Goal: Information Seeking & Learning: Check status

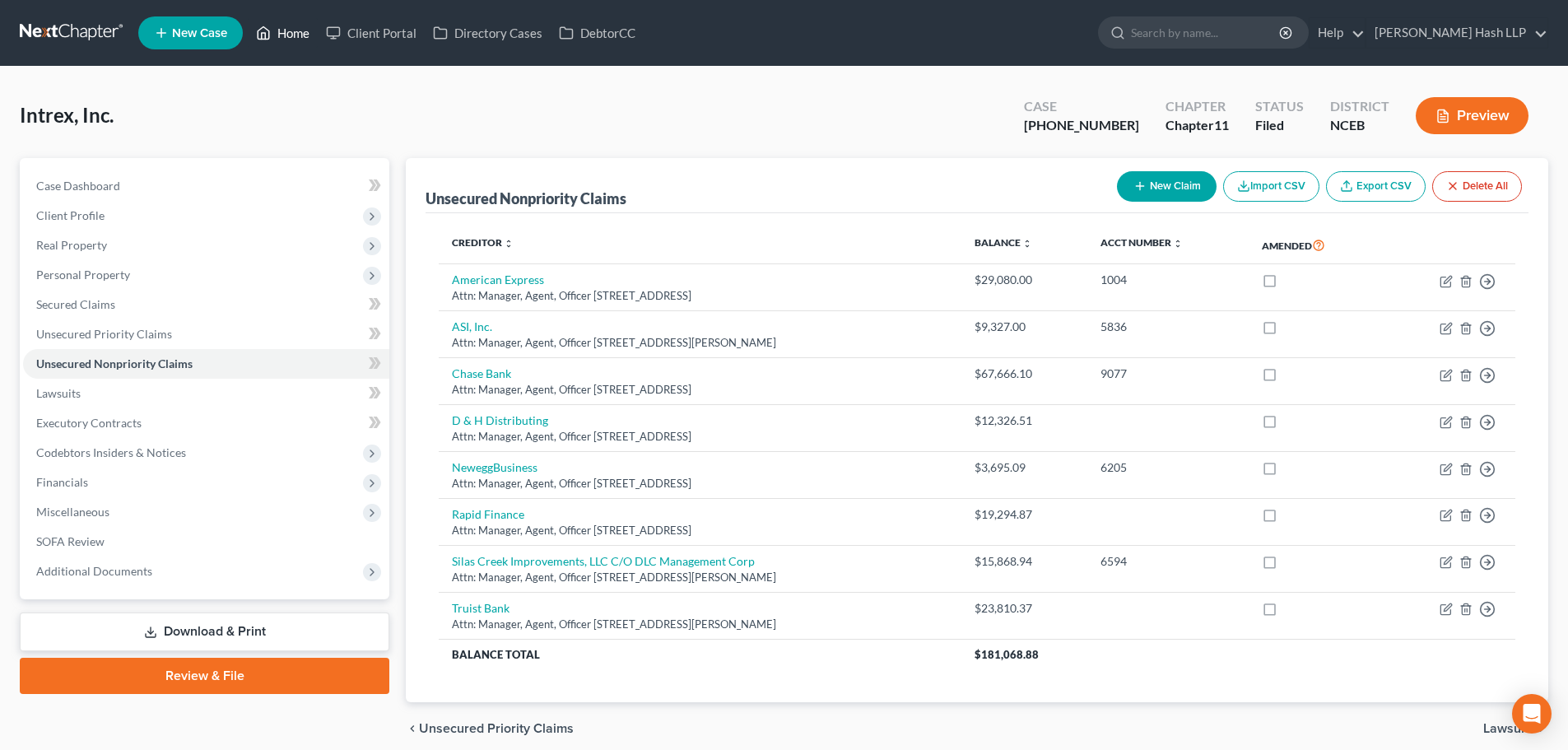
click at [291, 32] on link "Home" at bounding box center [282, 33] width 70 height 30
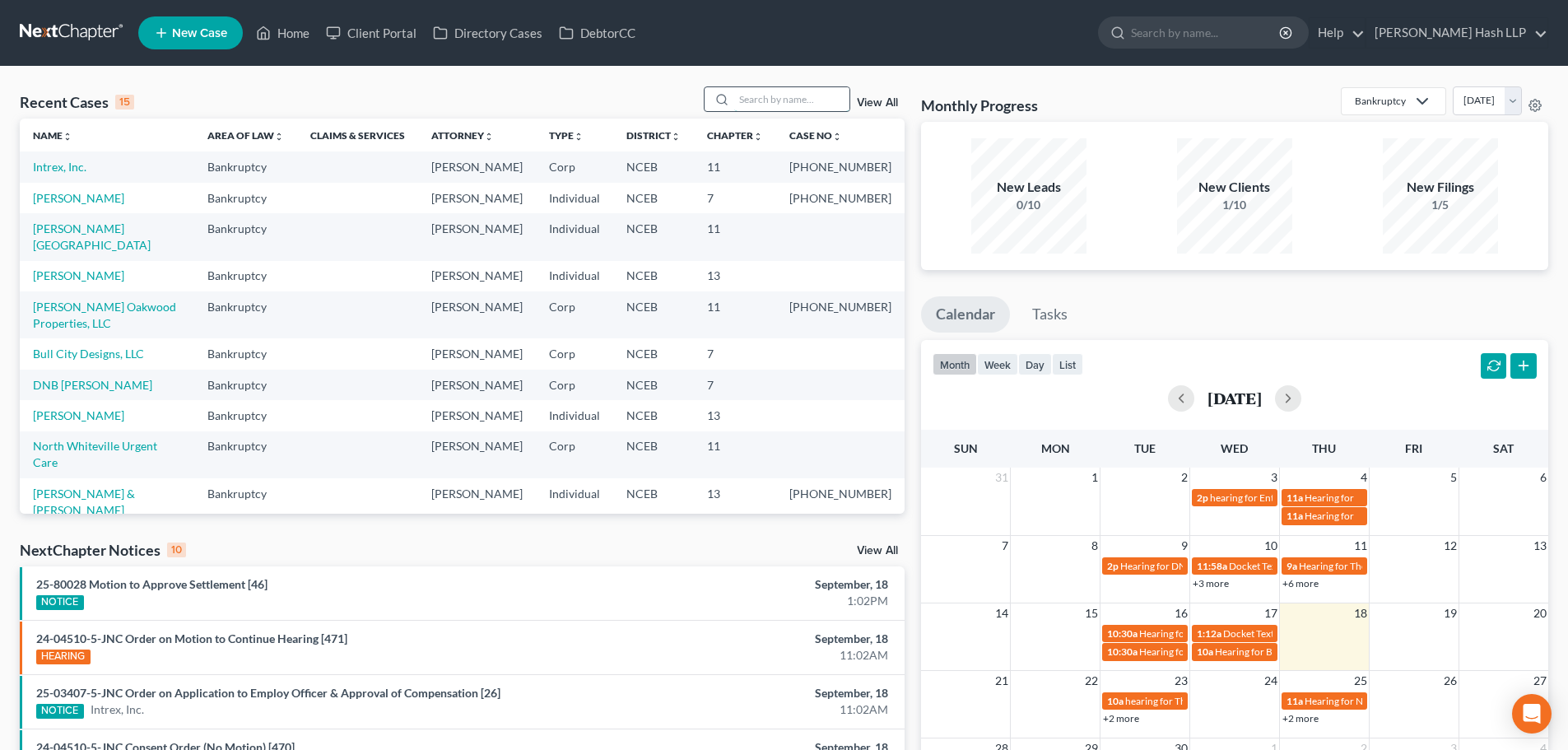
click at [752, 100] on input "search" at bounding box center [791, 99] width 115 height 24
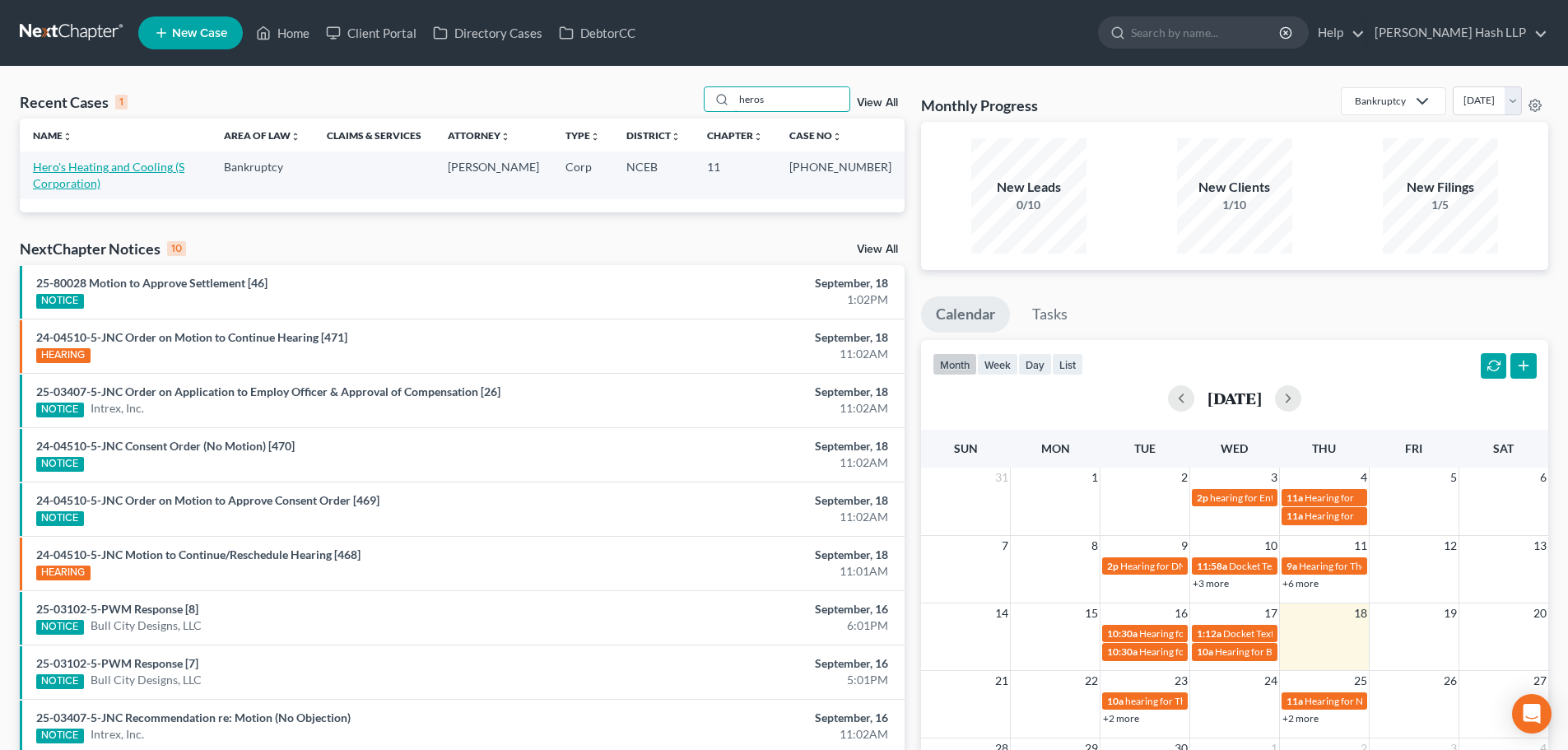
type input "heros"
click at [184, 170] on link "Hero's Heating and Cooling (S Corporation)" at bounding box center [109, 174] width 151 height 31
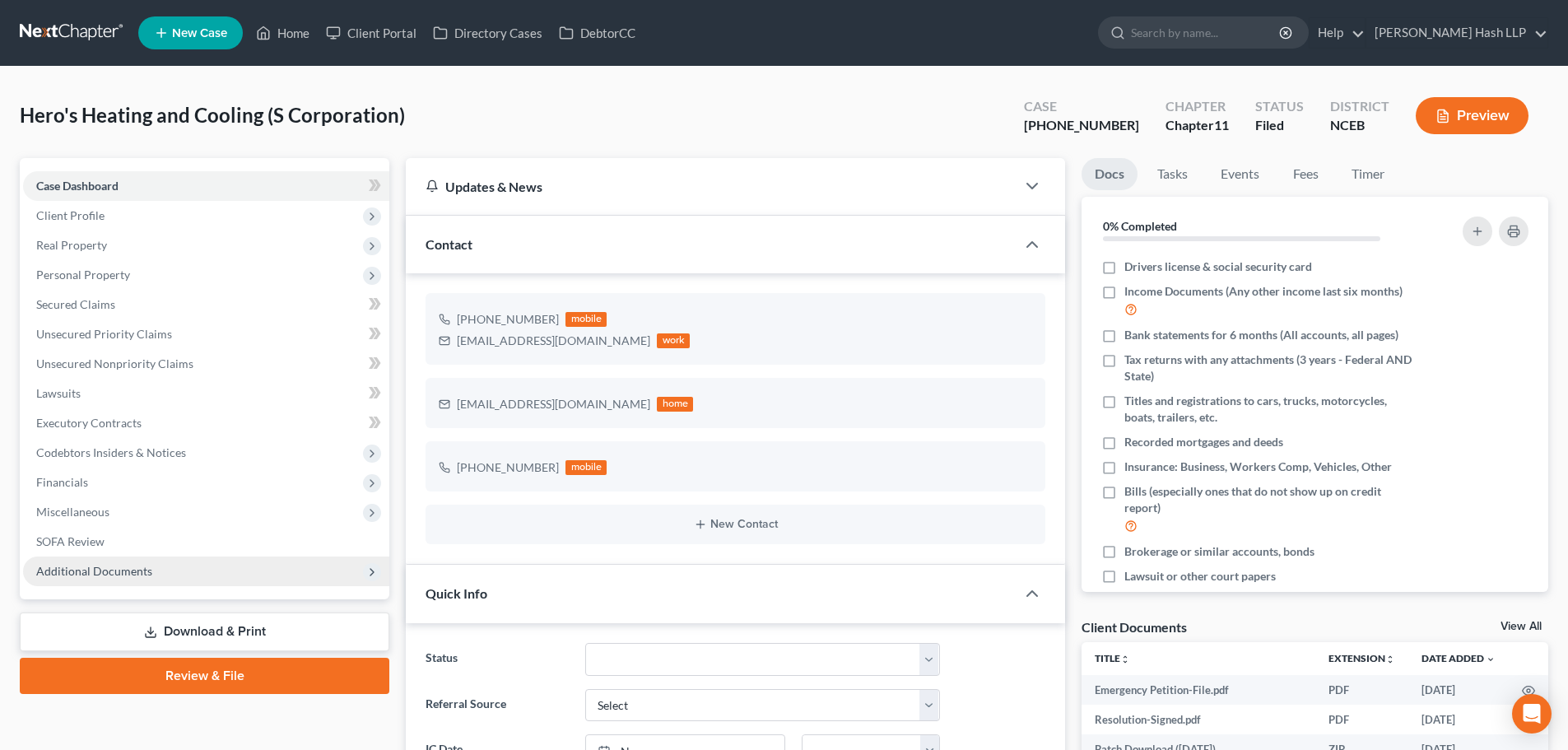
click at [143, 574] on span "Additional Documents" at bounding box center [95, 571] width 116 height 14
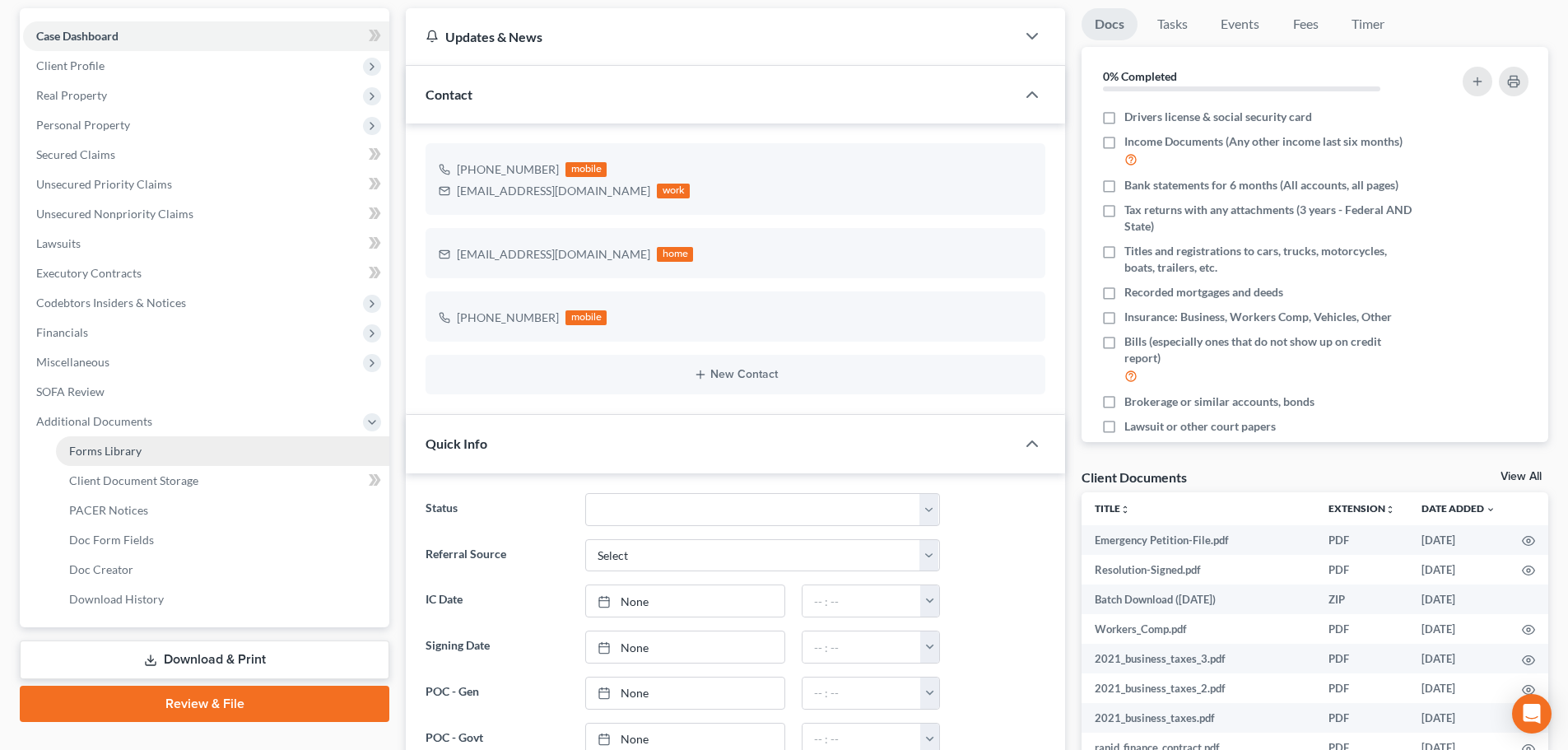
scroll to position [164, 0]
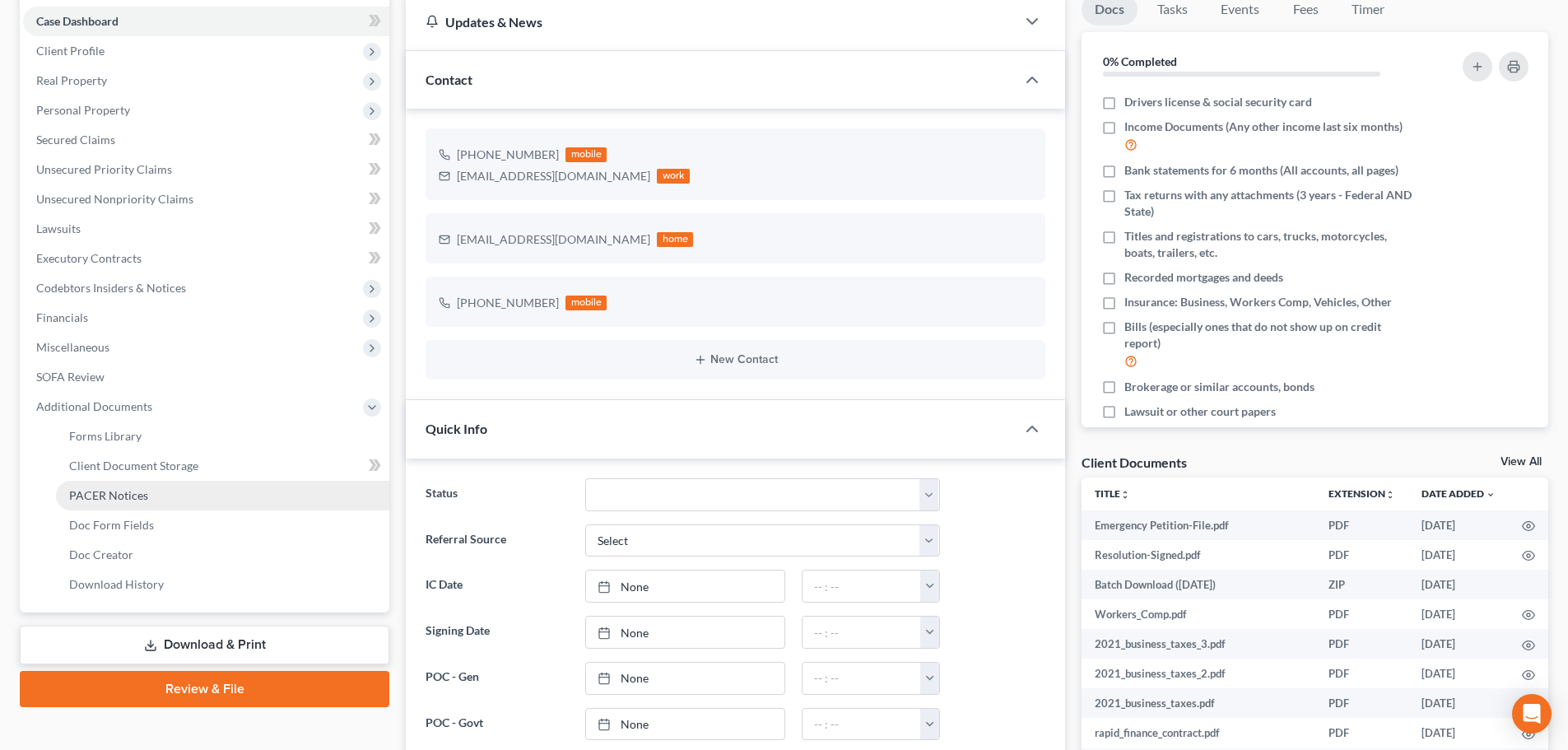
click at [159, 493] on link "PACER Notices" at bounding box center [222, 496] width 333 height 30
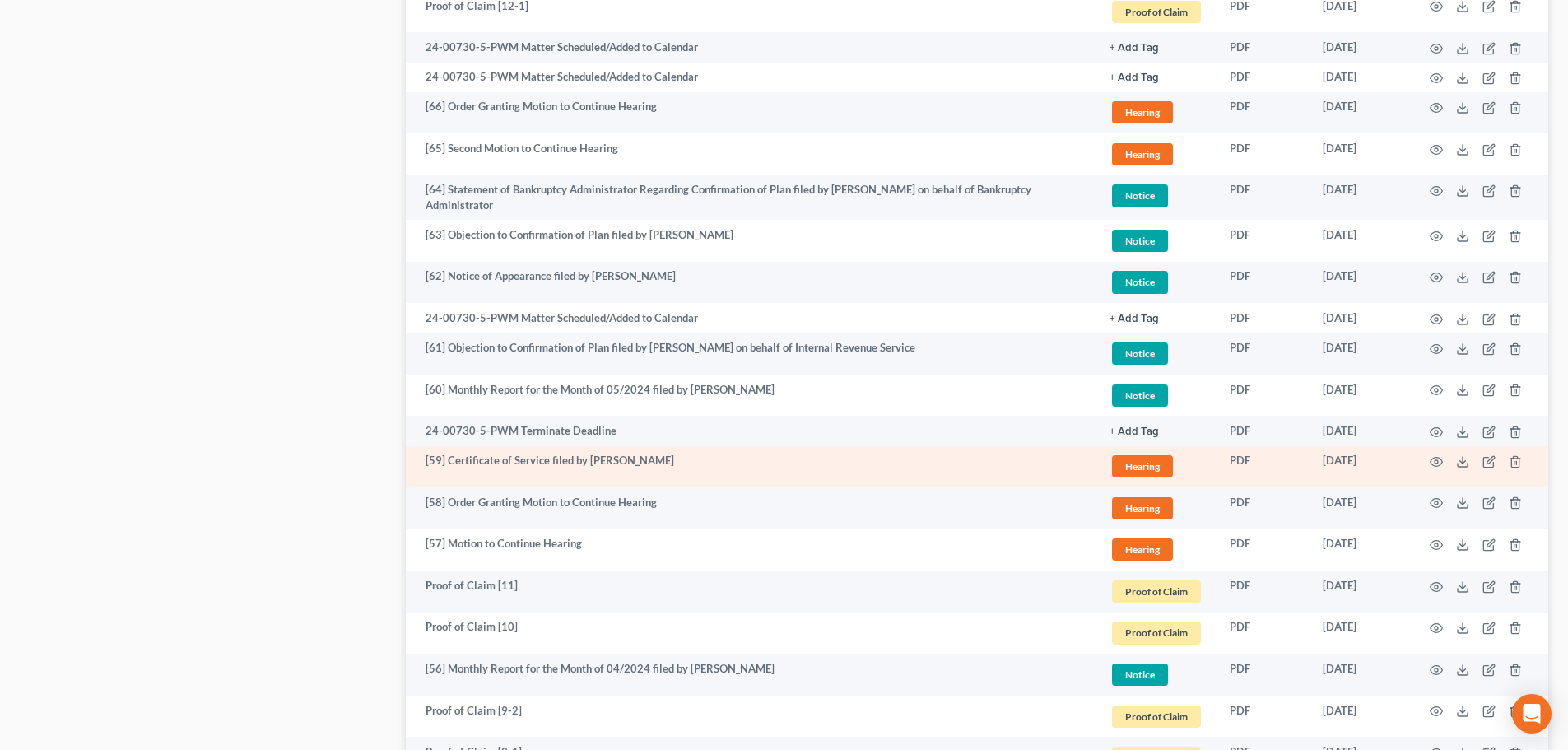
scroll to position [2717, 0]
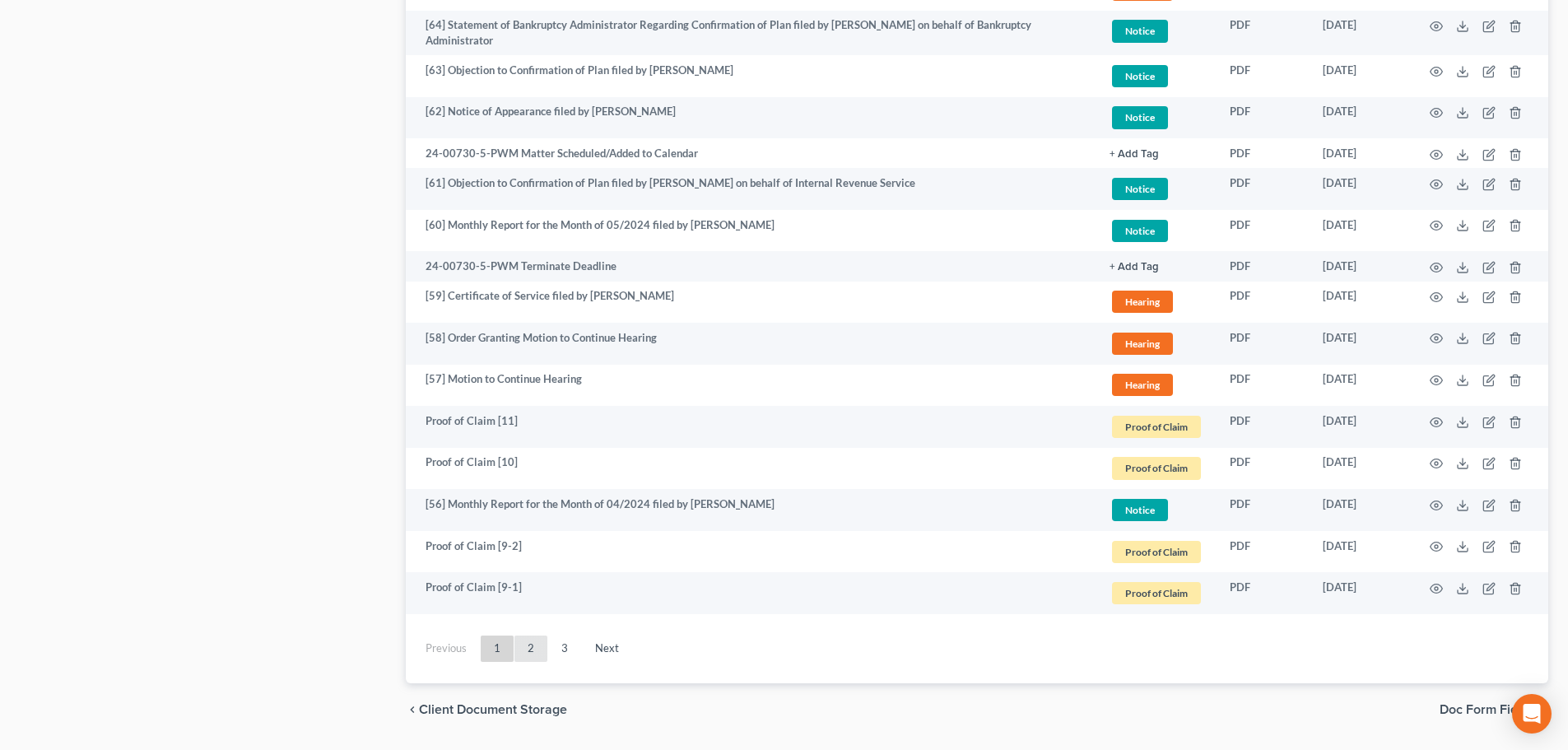
click at [530, 644] on link "2" at bounding box center [531, 649] width 33 height 27
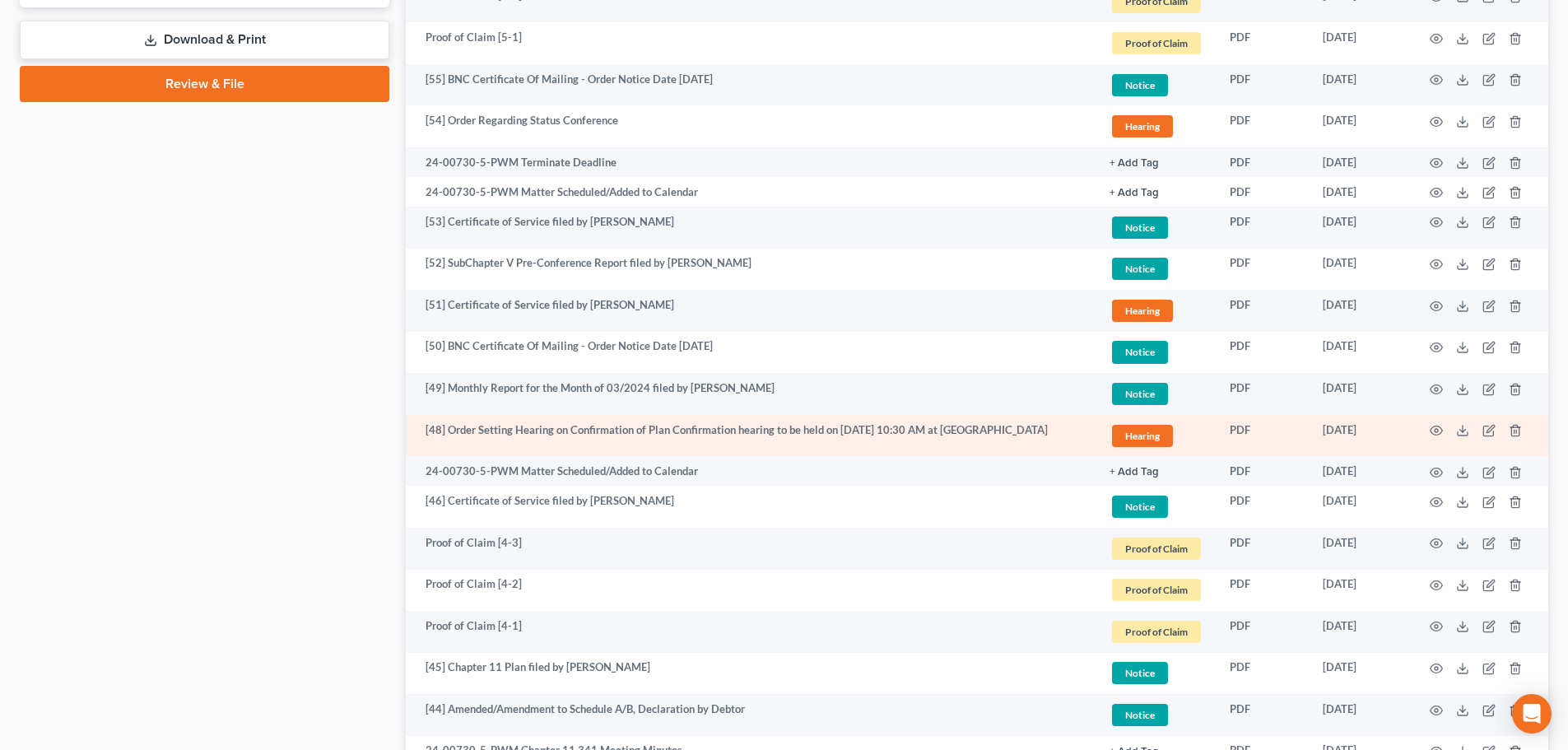
scroll to position [741, 0]
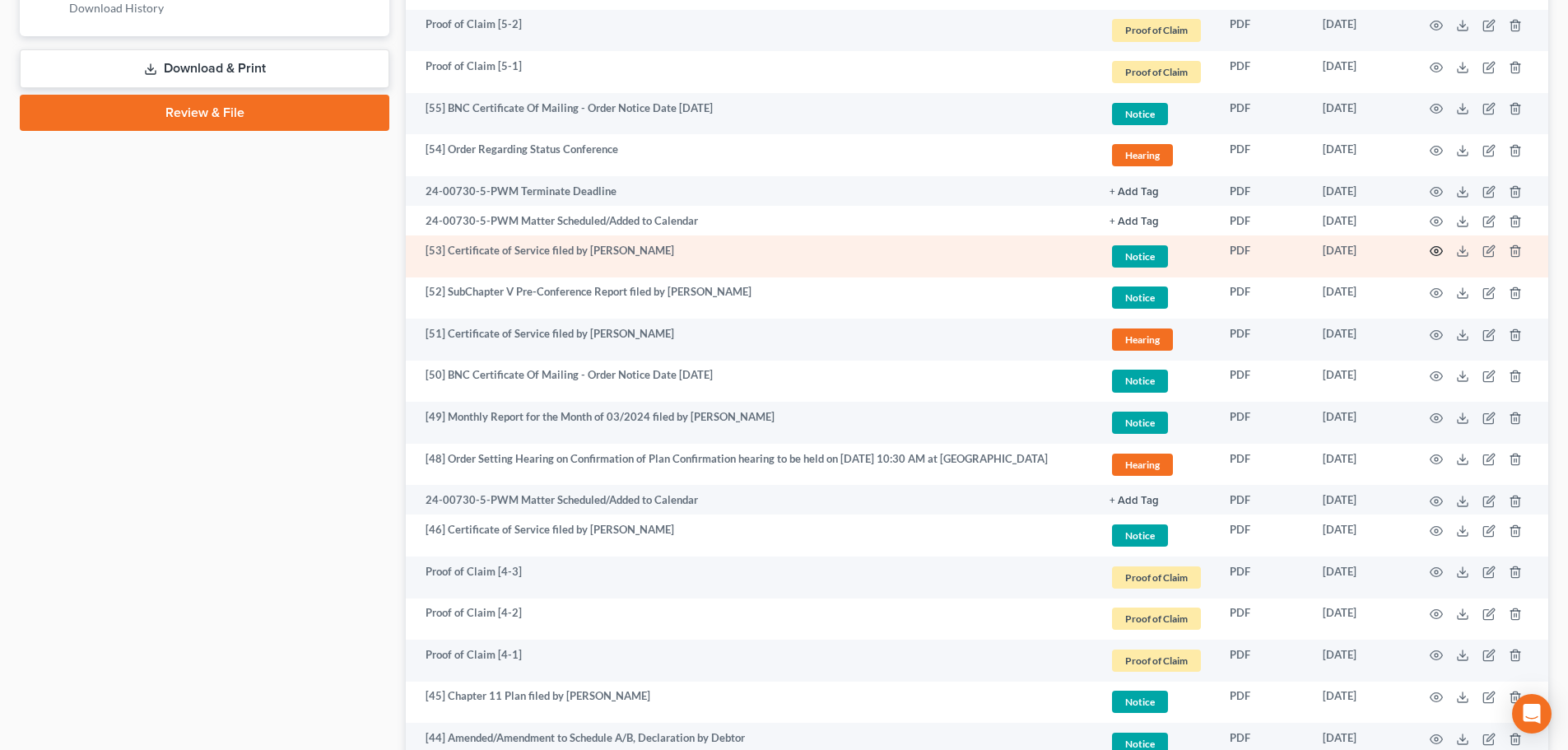
click at [1436, 248] on icon "button" at bounding box center [1436, 251] width 13 height 13
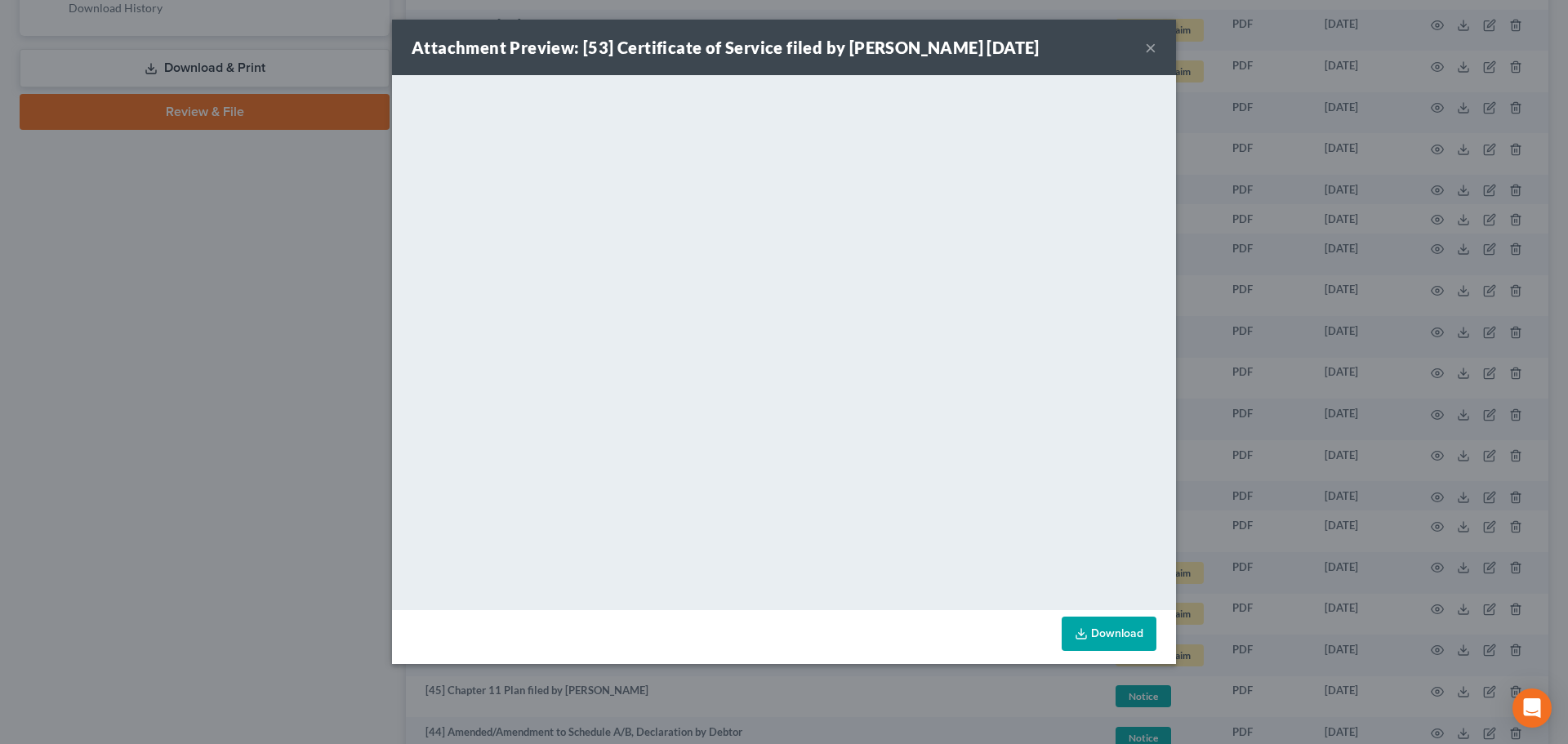
click at [1150, 44] on button "×" at bounding box center [1151, 48] width 12 height 20
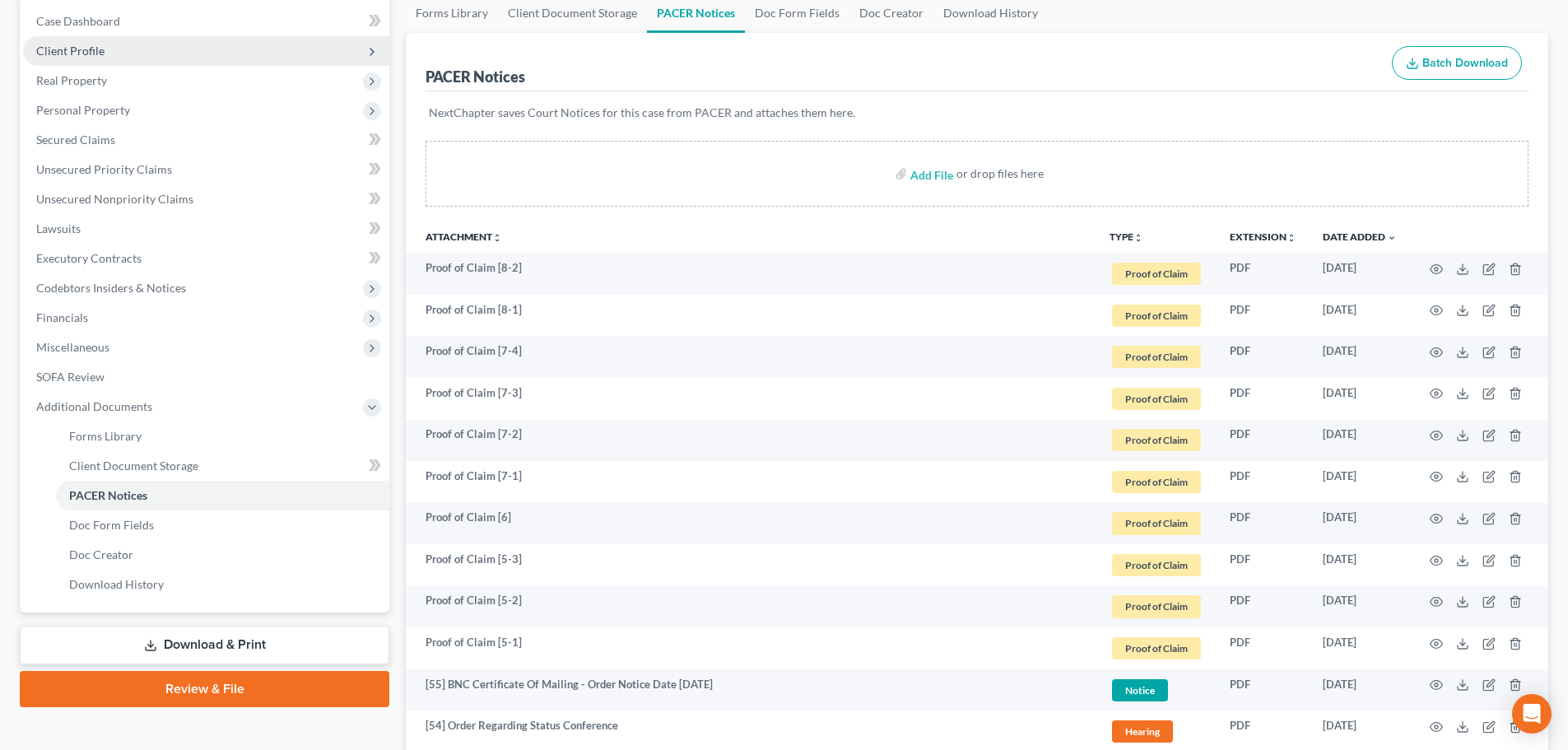
scroll to position [0, 0]
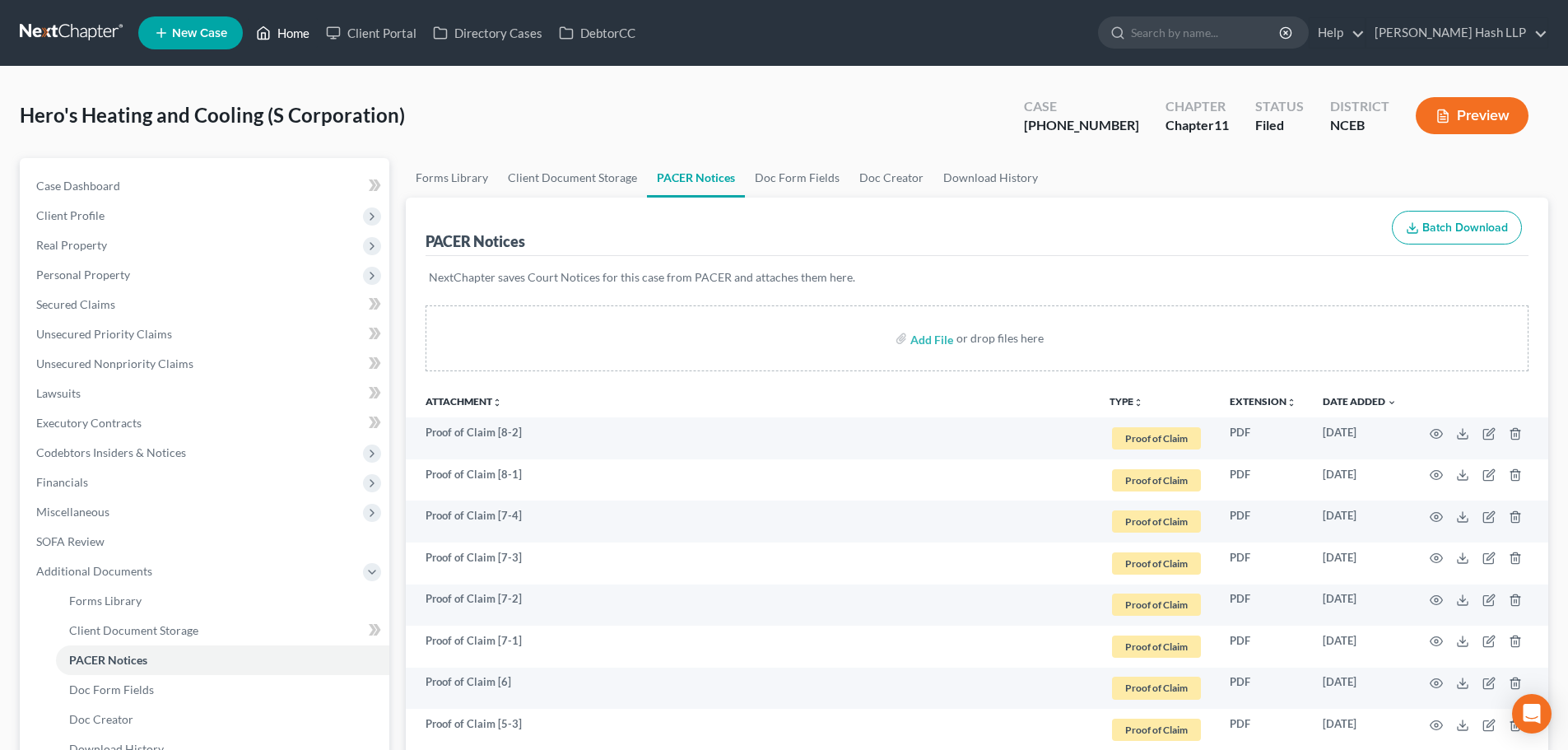
click at [293, 27] on link "Home" at bounding box center [282, 33] width 70 height 30
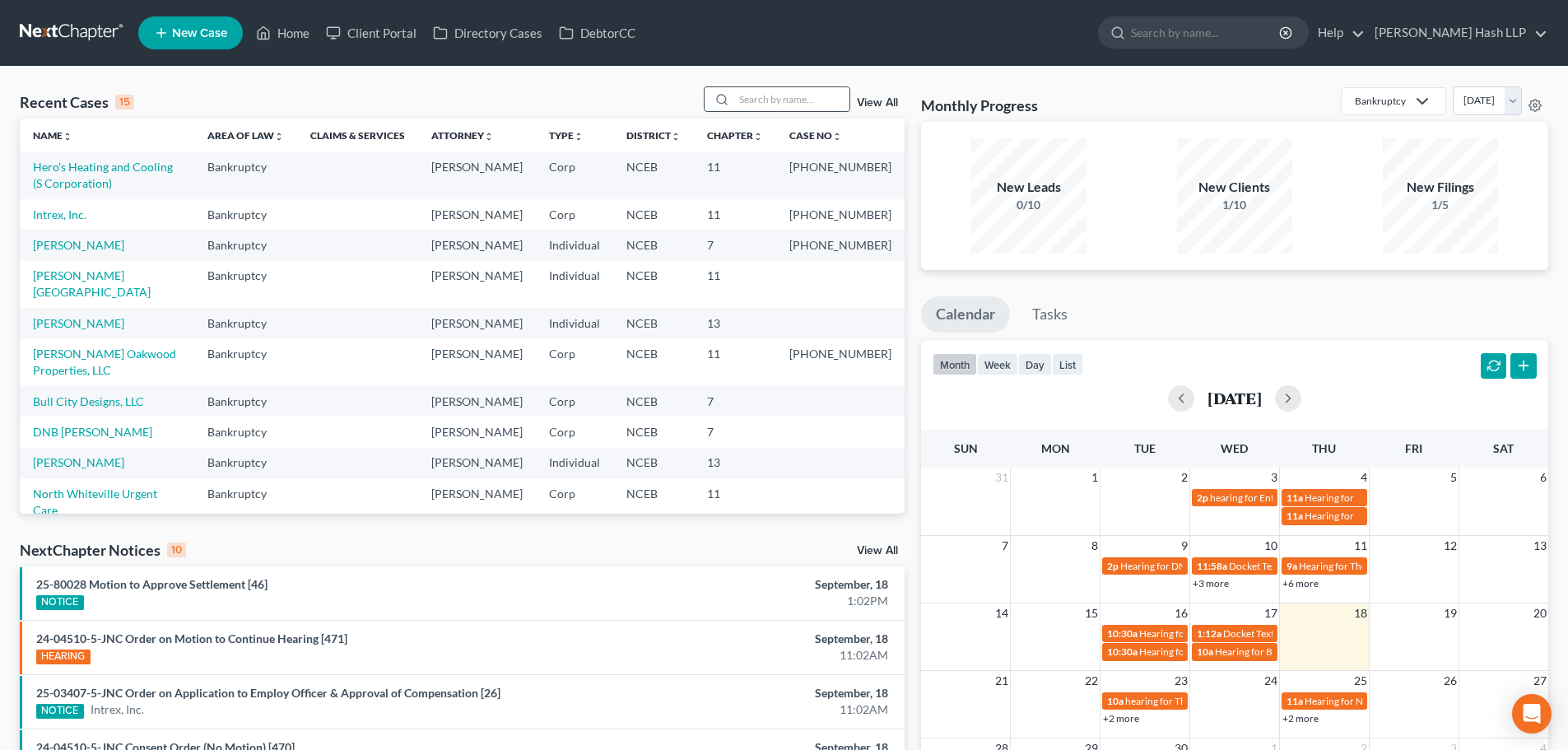
click at [793, 104] on input "search" at bounding box center [791, 99] width 115 height 24
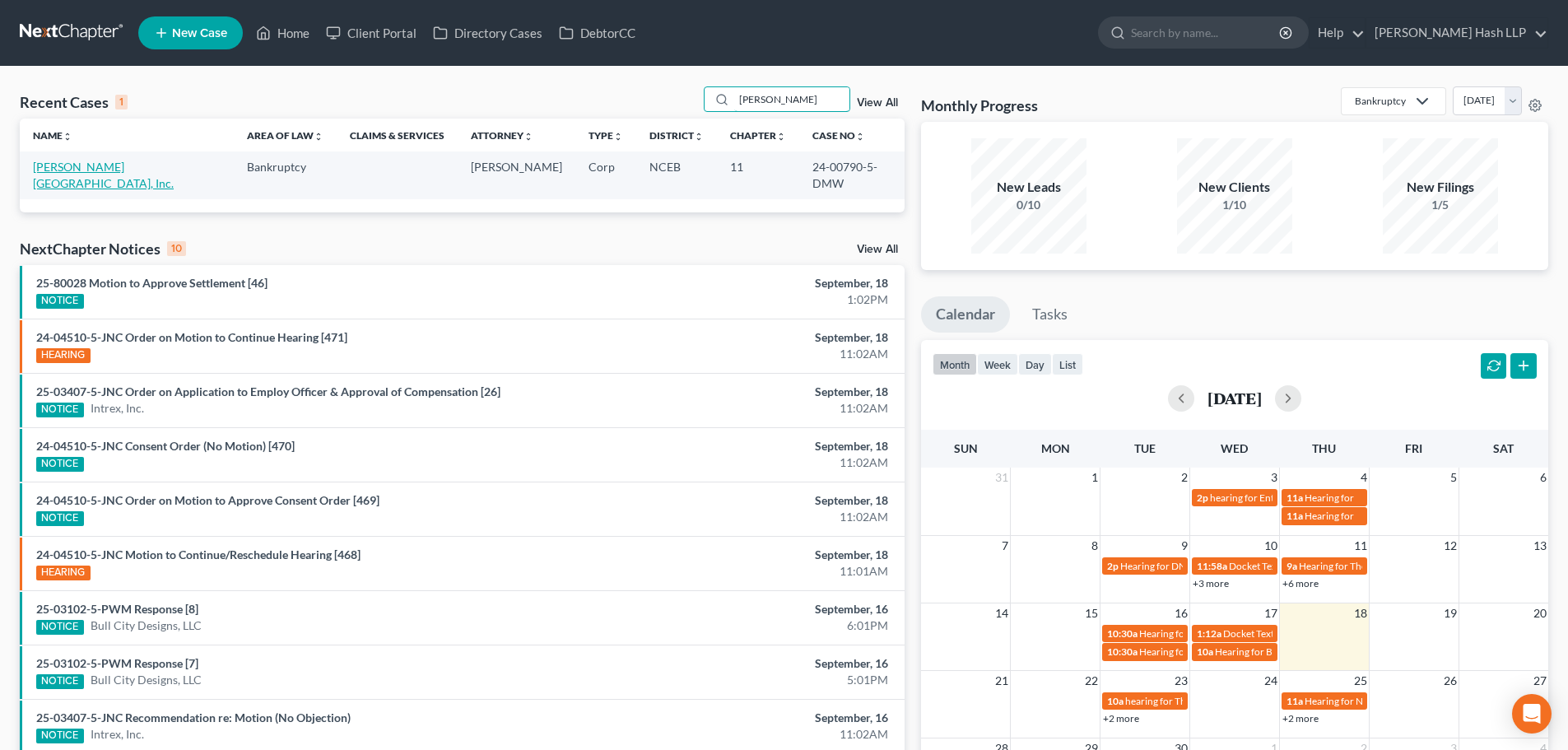
type input "[PERSON_NAME]"
click at [153, 164] on link "[PERSON_NAME][GEOGRAPHIC_DATA], Inc." at bounding box center [104, 174] width 141 height 31
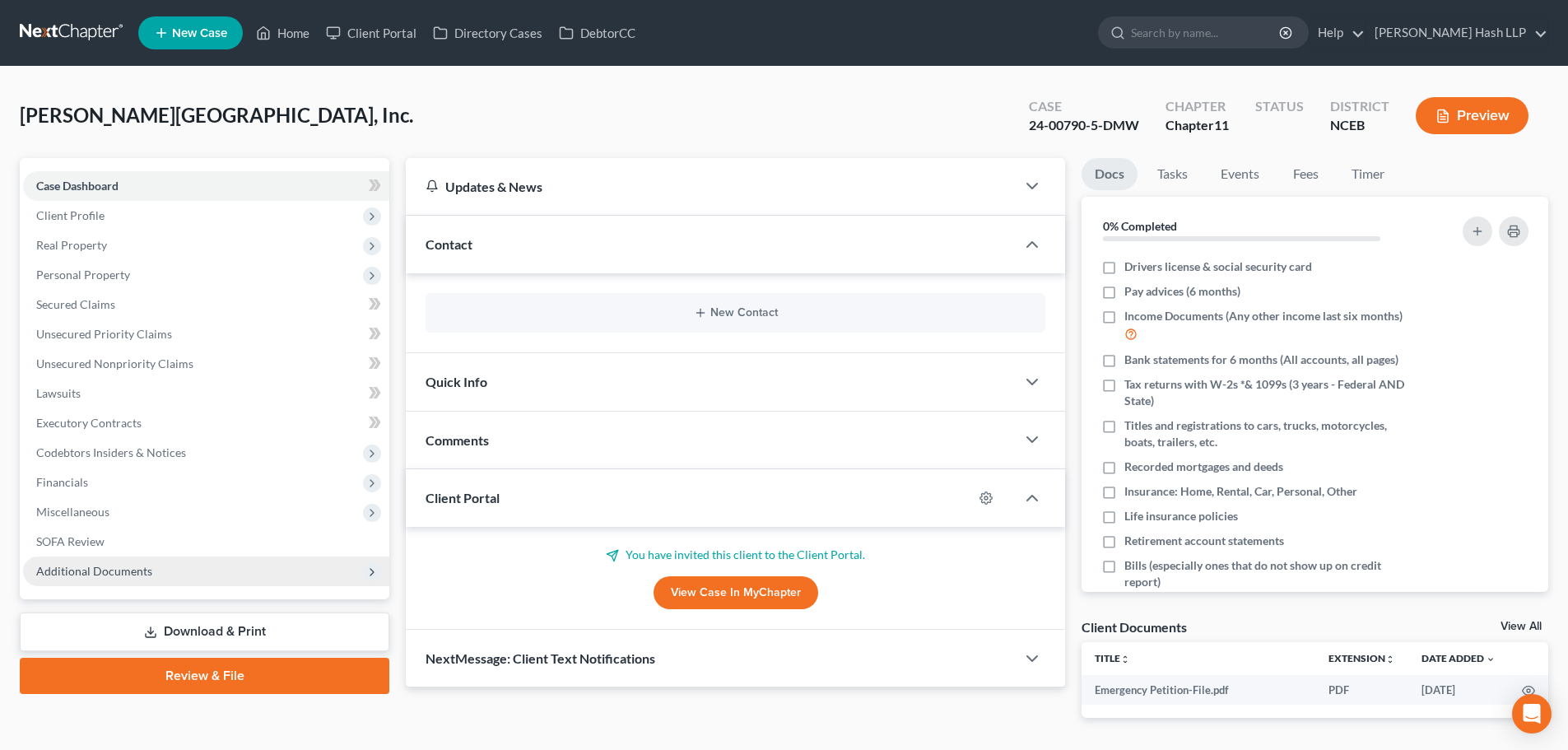
click at [136, 573] on span "Additional Documents" at bounding box center [95, 571] width 116 height 14
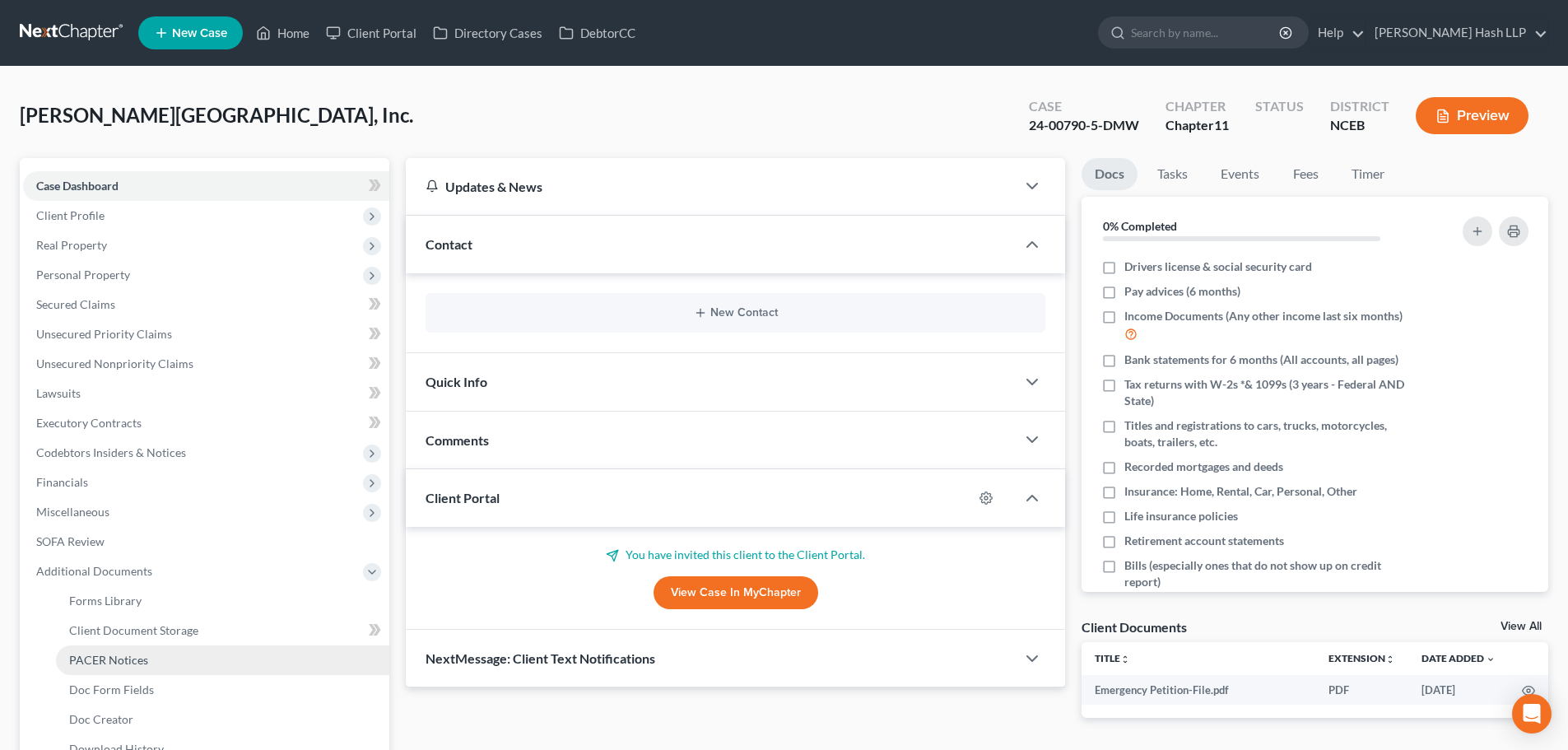
click at [139, 660] on span "PACER Notices" at bounding box center [108, 659] width 79 height 14
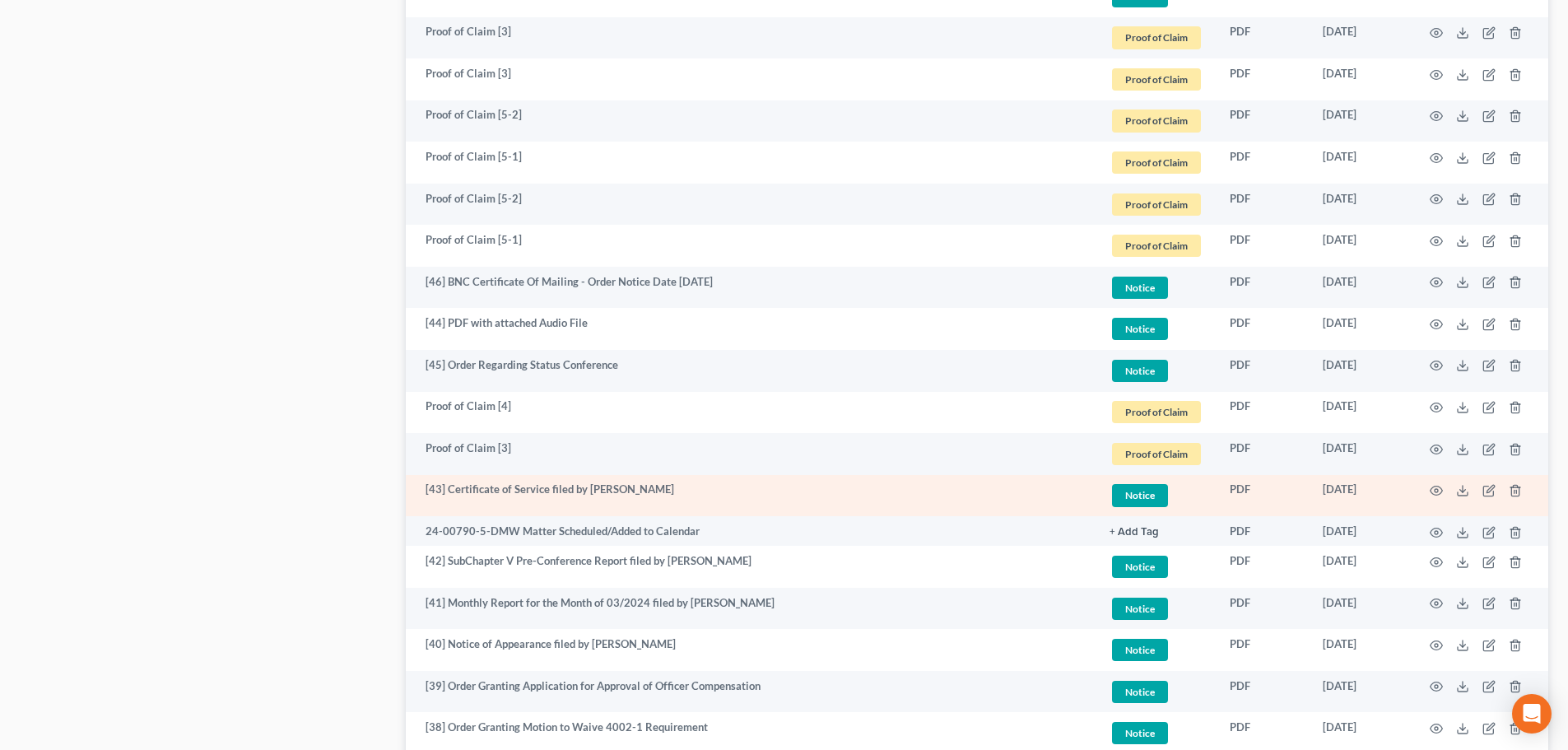
scroll to position [2058, 0]
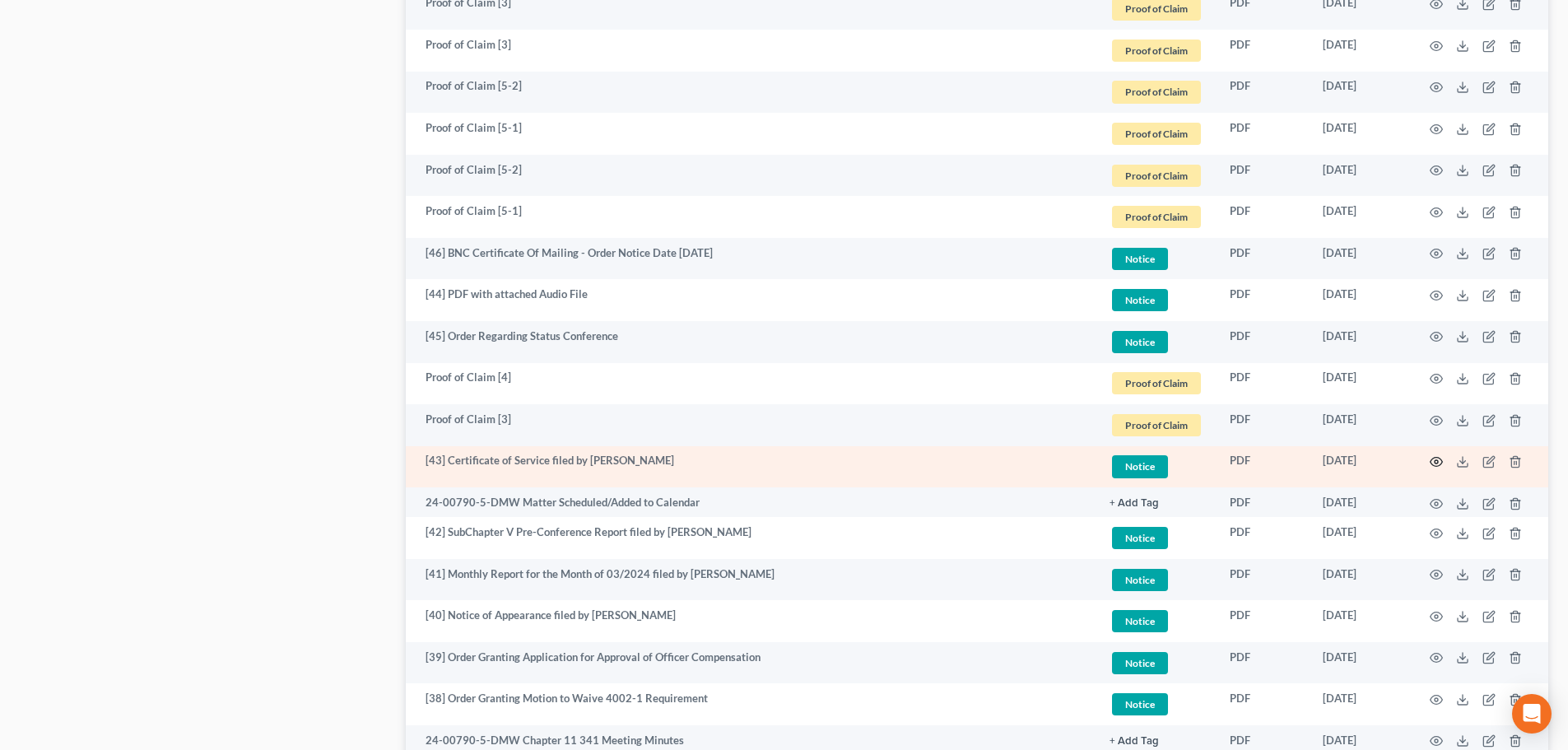
click at [1439, 458] on icon "button" at bounding box center [1436, 462] width 12 height 9
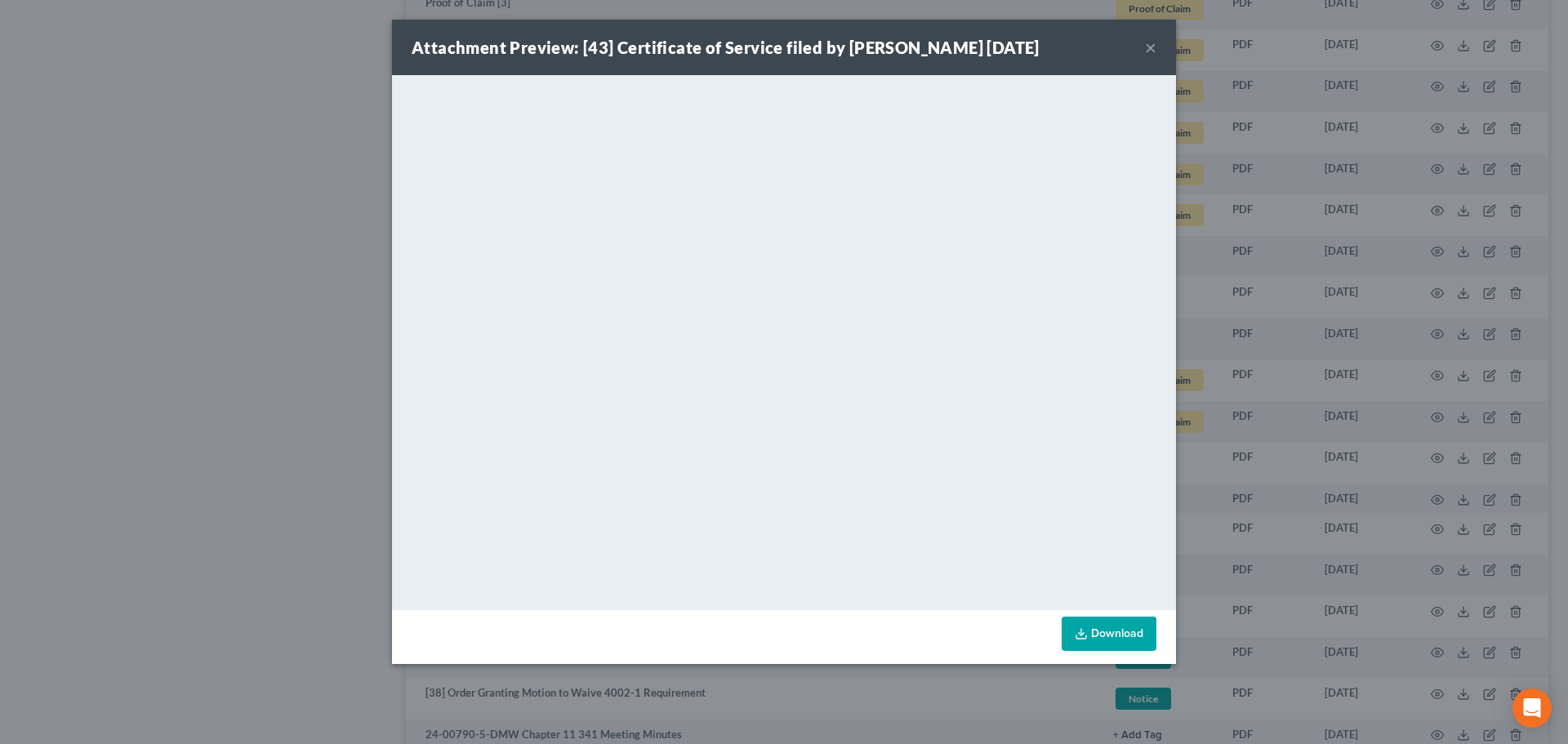
click at [1151, 46] on button "×" at bounding box center [1151, 48] width 12 height 20
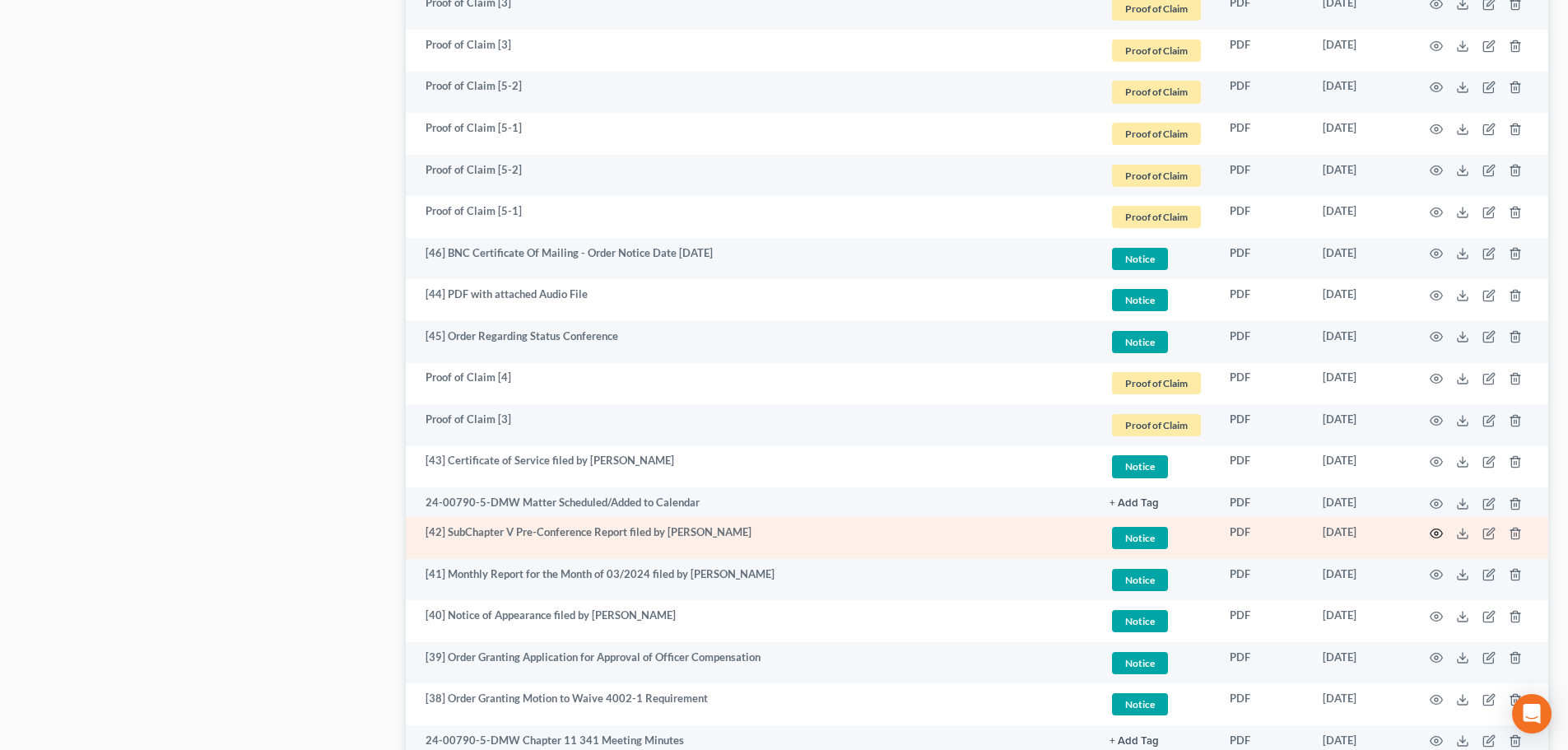
click at [1435, 529] on icon "button" at bounding box center [1436, 532] width 12 height 9
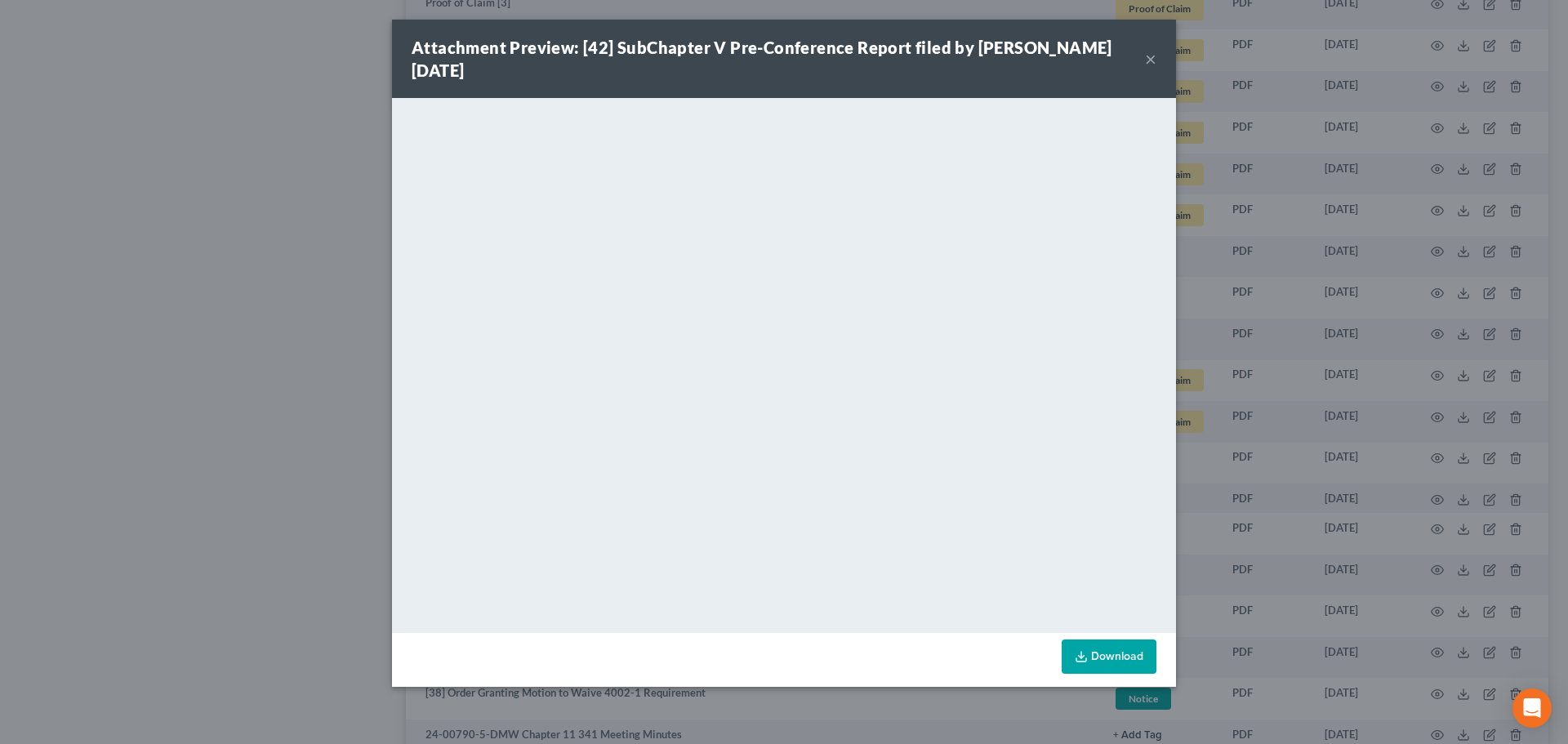
click at [1151, 49] on button "×" at bounding box center [1151, 58] width 12 height 20
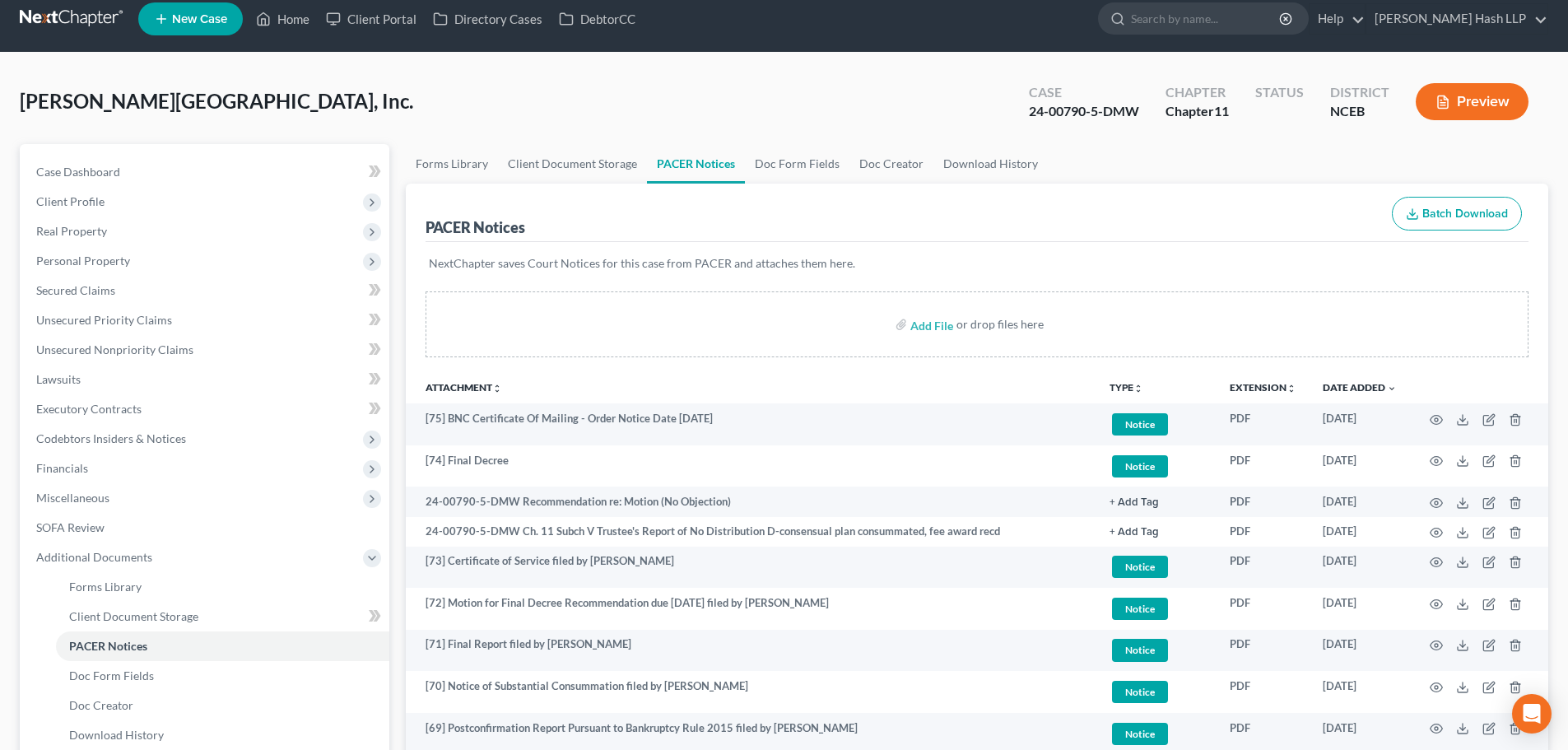
scroll to position [0, 0]
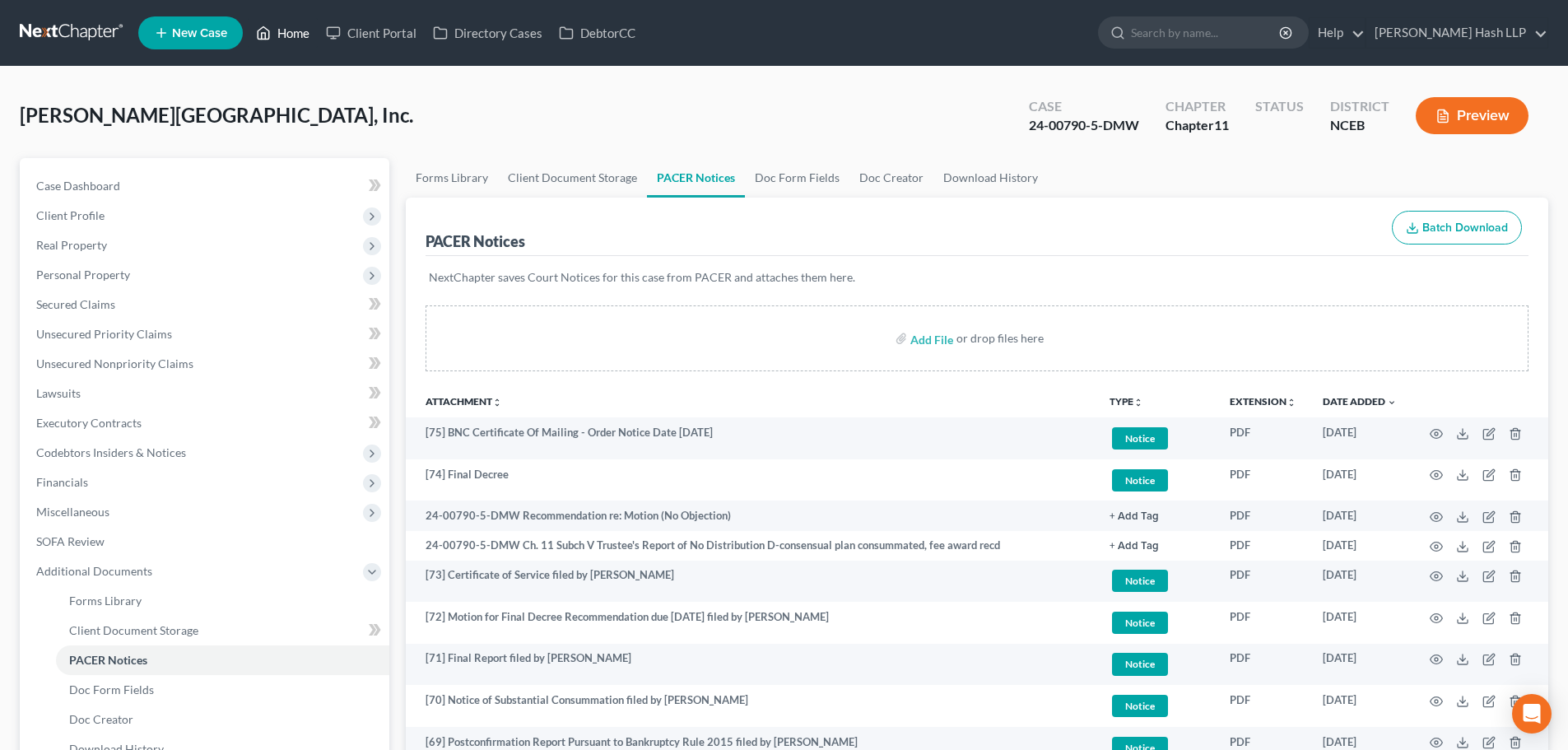
click at [303, 35] on link "Home" at bounding box center [282, 33] width 70 height 30
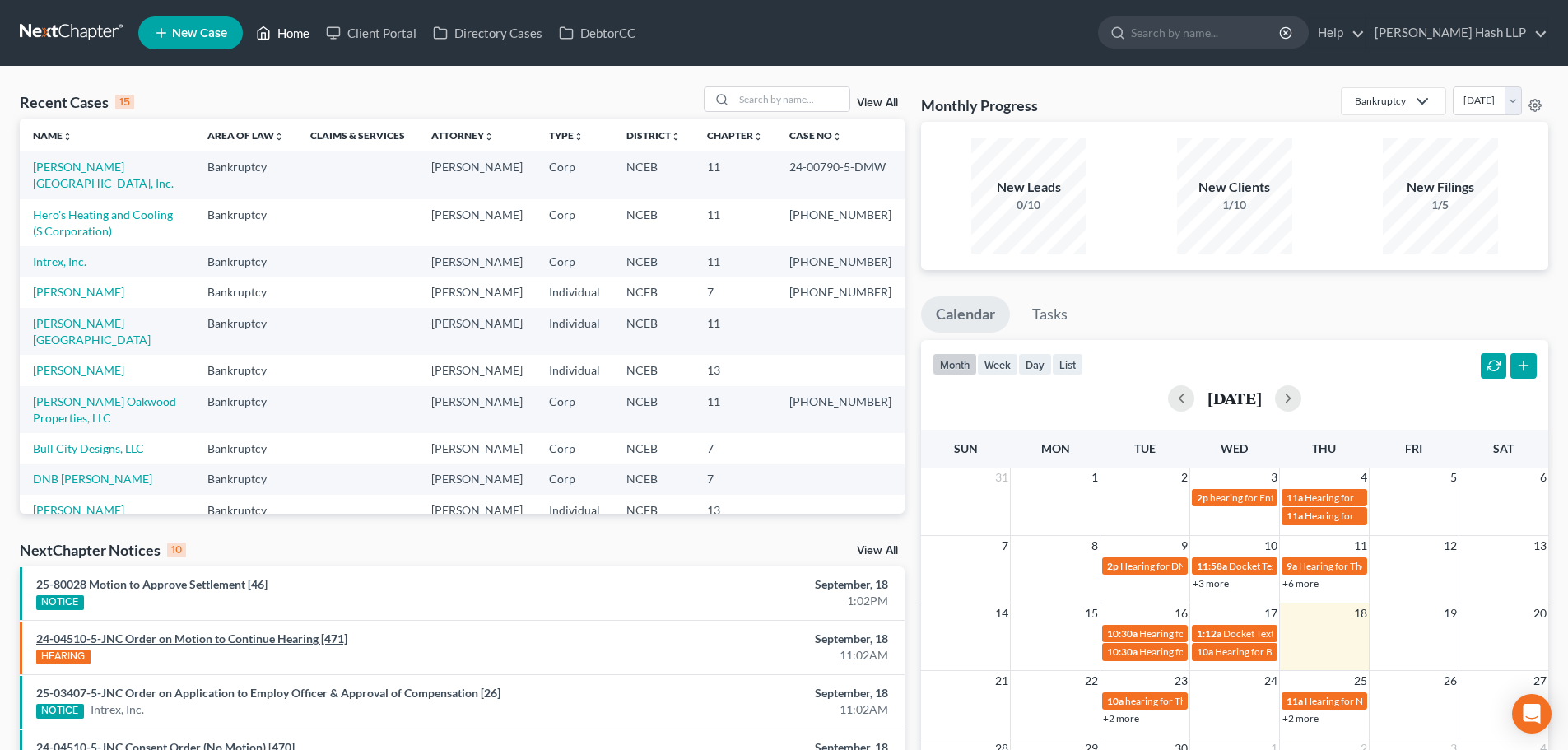
scroll to position [82, 0]
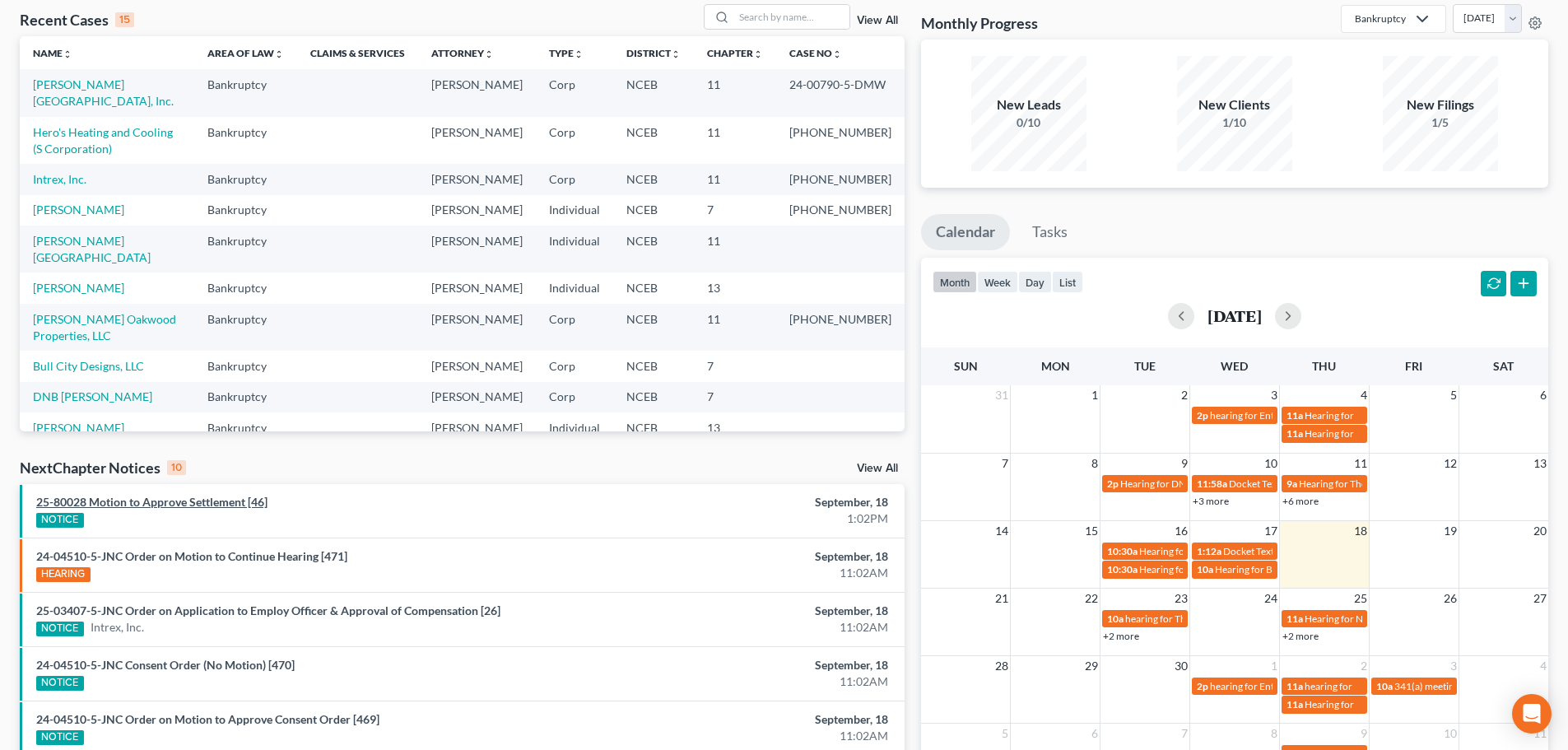
click at [175, 503] on link "25-80028 Motion to Approve Settlement [46]" at bounding box center [152, 502] width 232 height 14
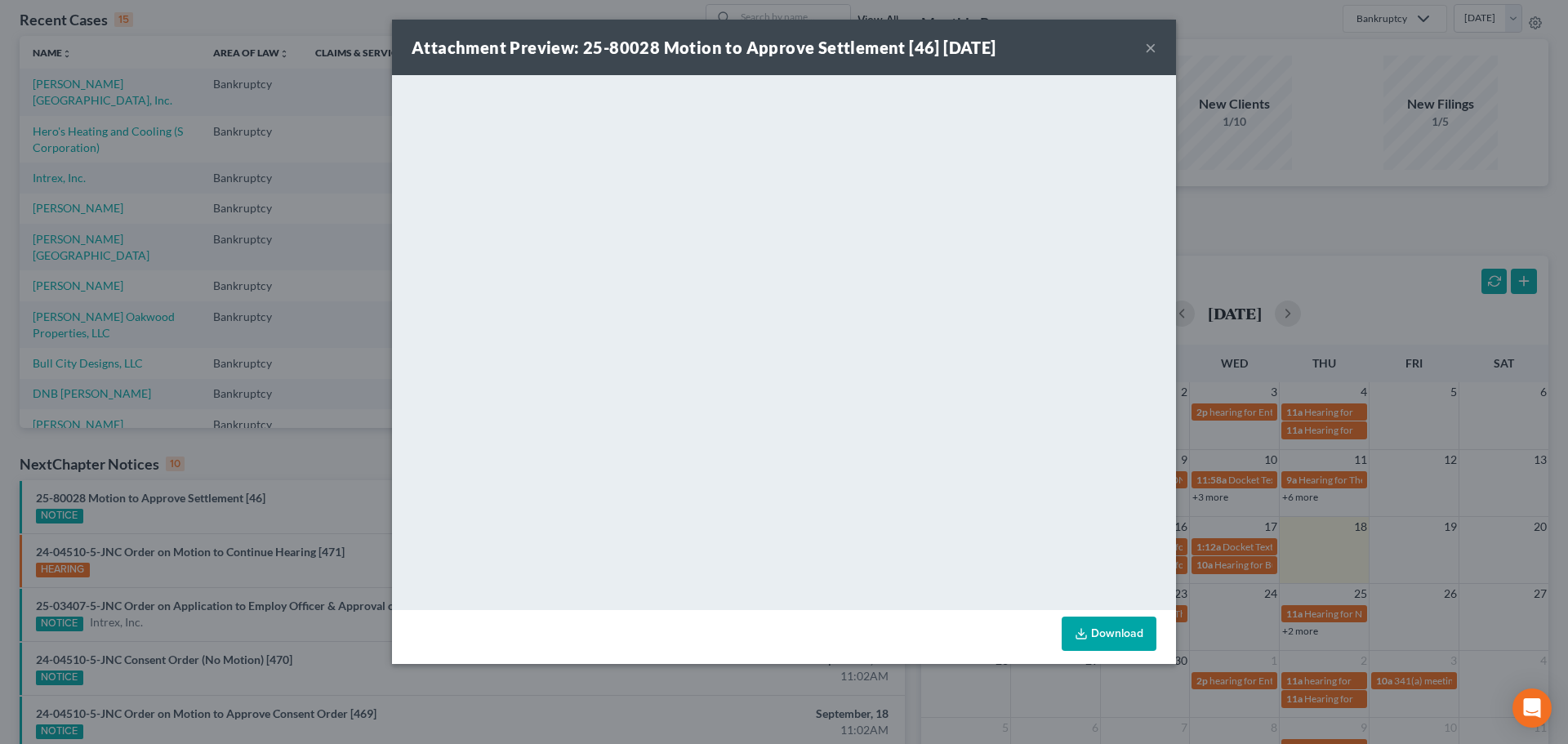
click at [1151, 47] on button "×" at bounding box center [1151, 48] width 12 height 20
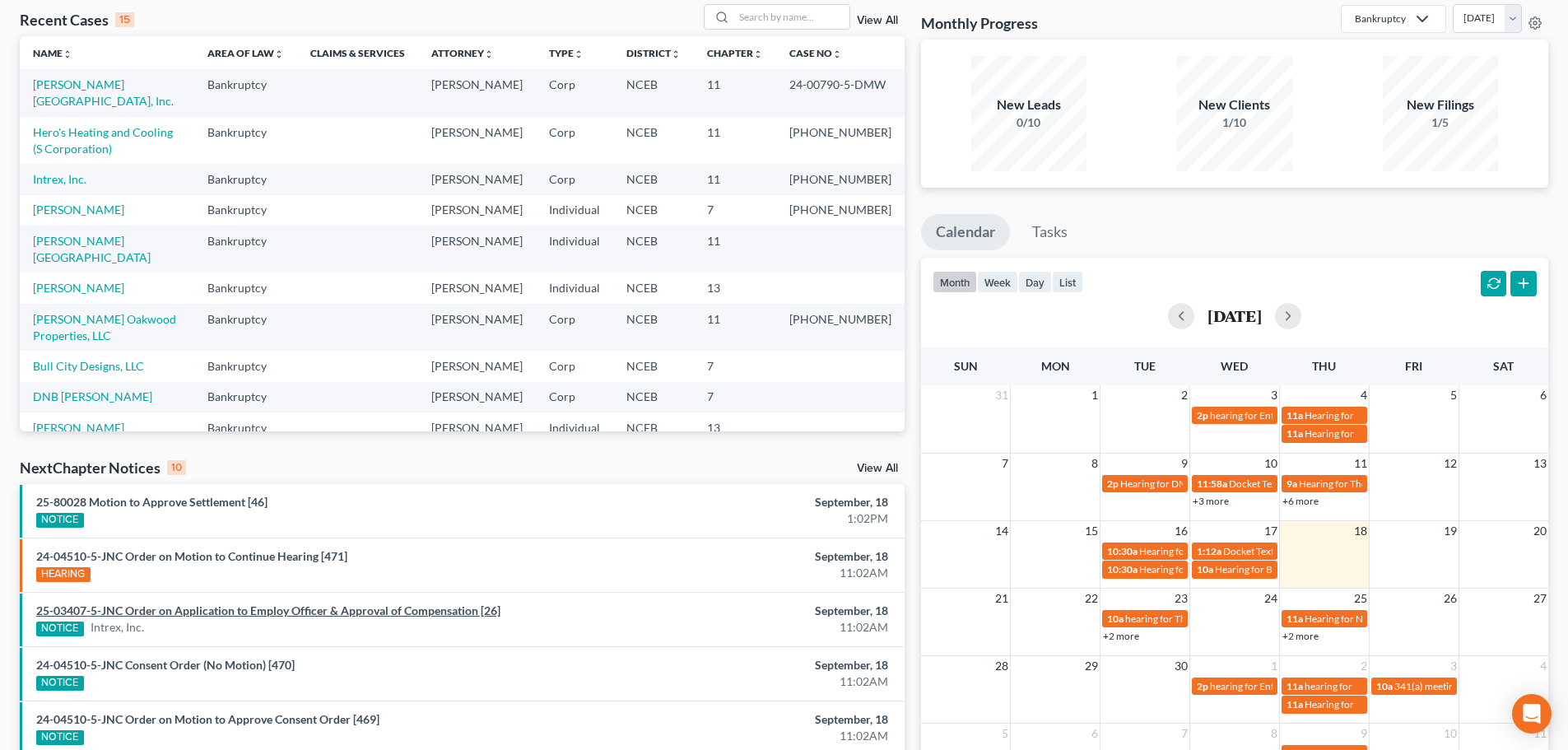
click at [278, 613] on link "25-03407-5-JNC Order on Application to Employ Officer & Approval of Compensatio…" at bounding box center [268, 610] width 464 height 14
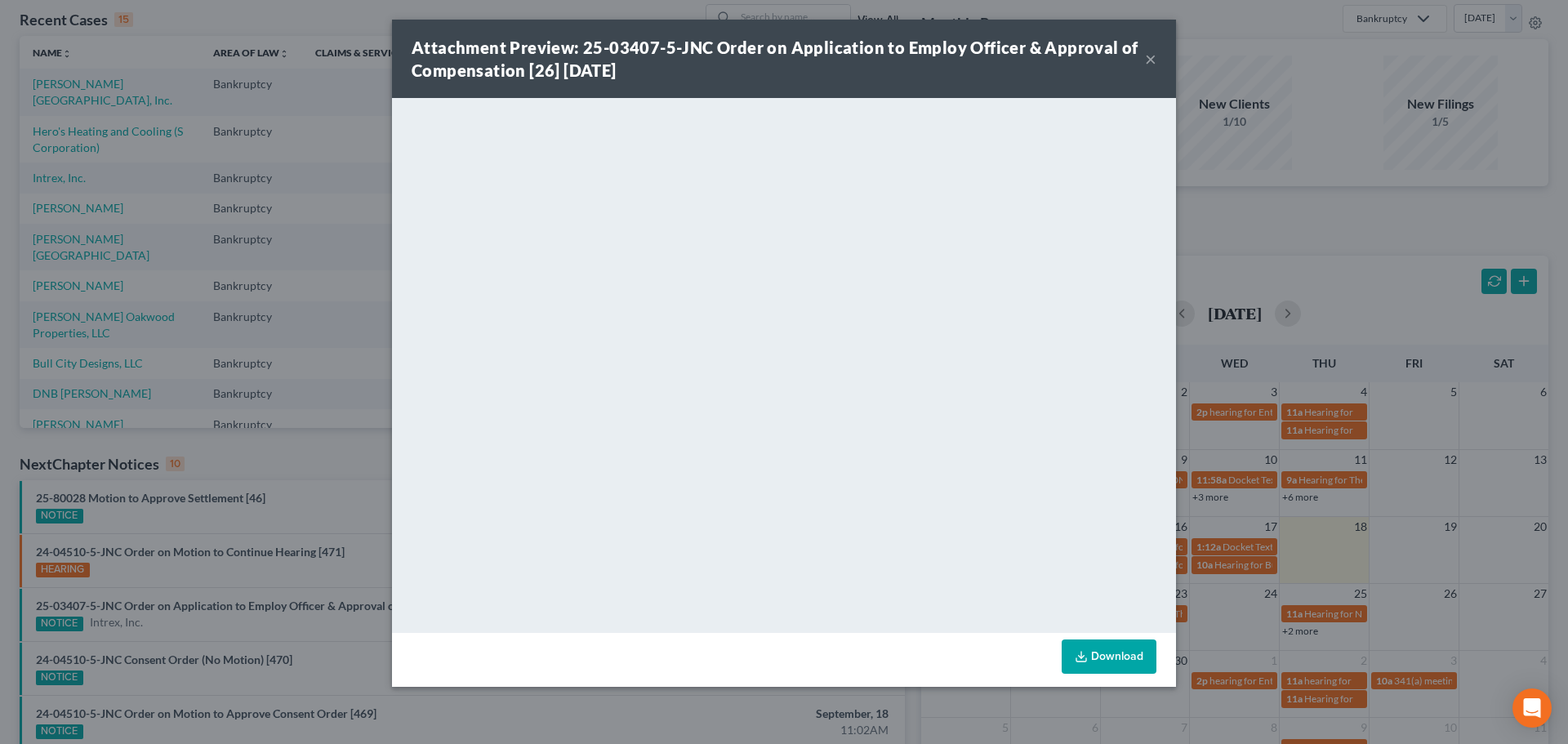
click at [1151, 56] on button "×" at bounding box center [1151, 58] width 12 height 20
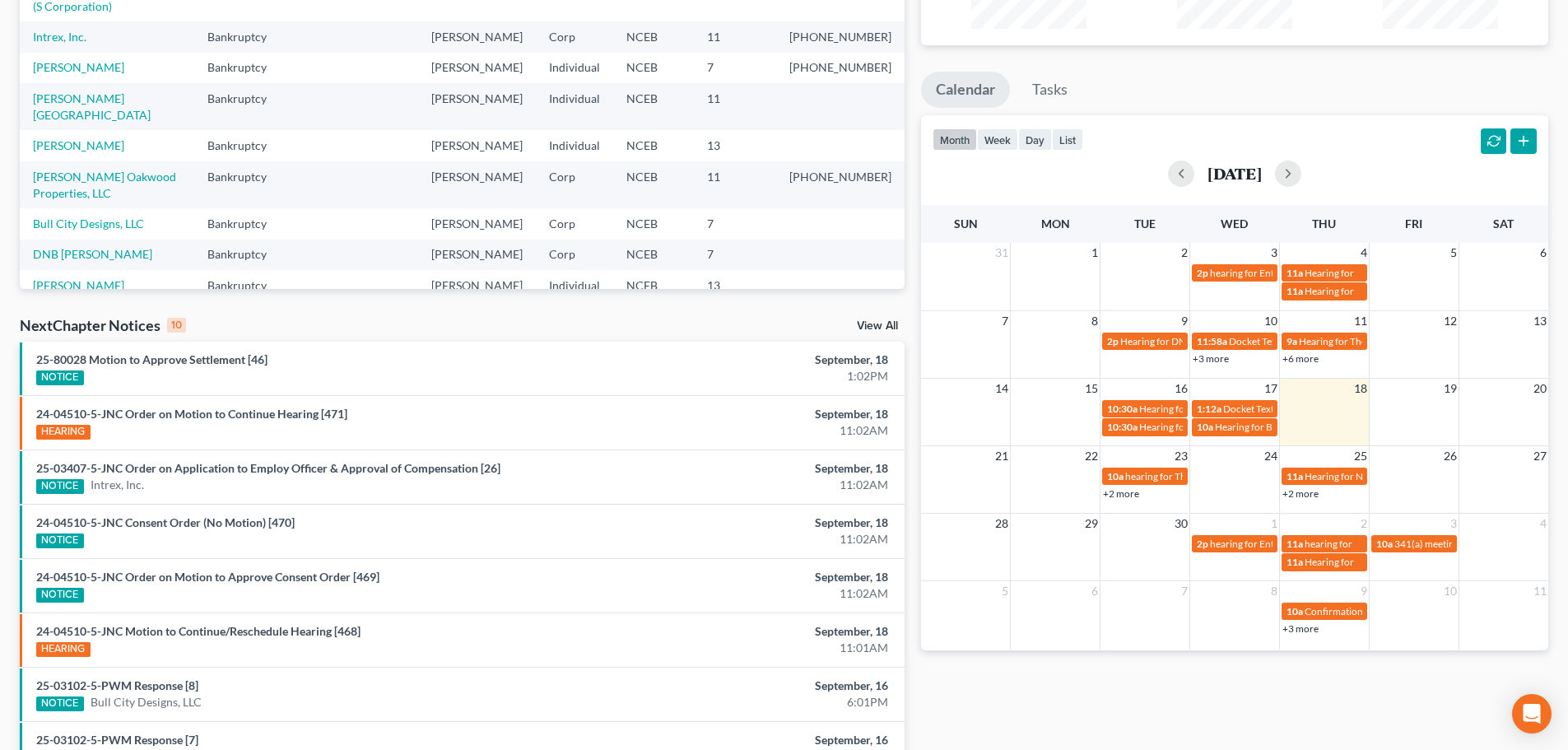
scroll to position [247, 0]
